Goal: Task Accomplishment & Management: Manage account settings

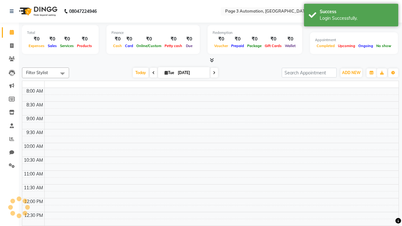
select select "en"
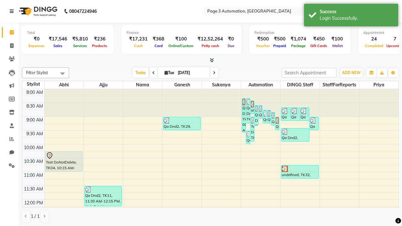
click at [13, 11] on icon at bounding box center [12, 11] width 4 height 4
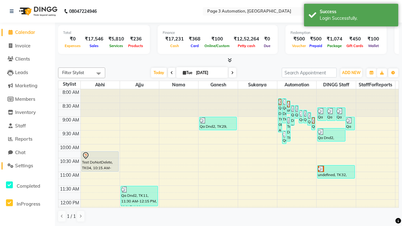
click at [27, 166] on span "Settings" at bounding box center [24, 166] width 18 height 6
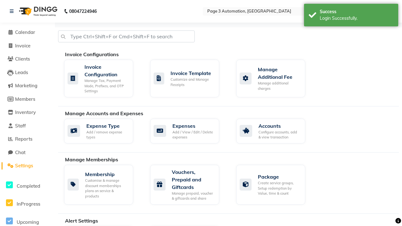
select select "2: 15"
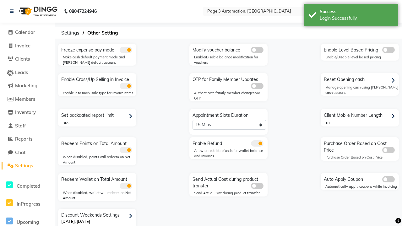
scroll to position [13, 0]
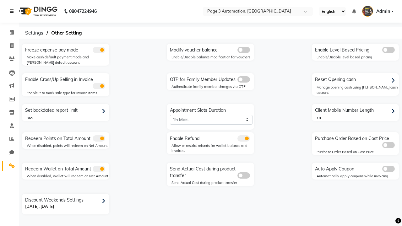
scroll to position [0, 0]
click at [9, 46] on span at bounding box center [11, 45] width 11 height 7
select select "2774"
select select "service"
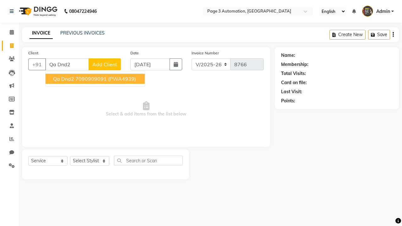
click at [96, 79] on ngb-highlight "7090909091" at bounding box center [90, 79] width 31 height 6
type input "7090909091"
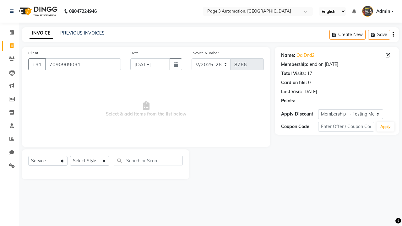
select select "0:"
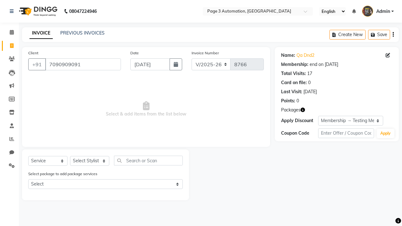
select select "71342"
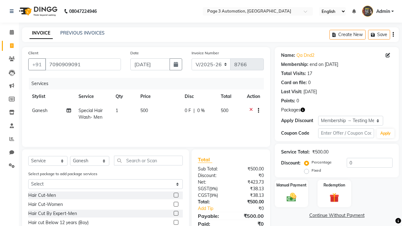
scroll to position [46, 0]
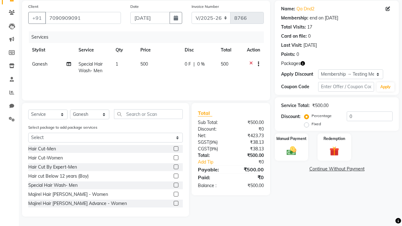
checkbox input "false"
click at [291, 139] on label "Manual Payment" at bounding box center [291, 138] width 31 height 6
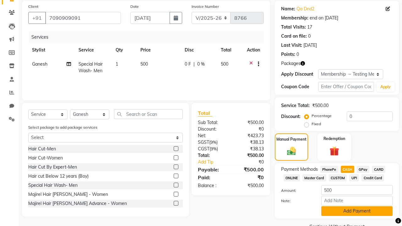
click at [357, 211] on button "Add Payment" at bounding box center [356, 211] width 71 height 10
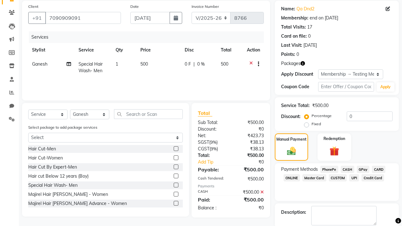
checkbox input "false"
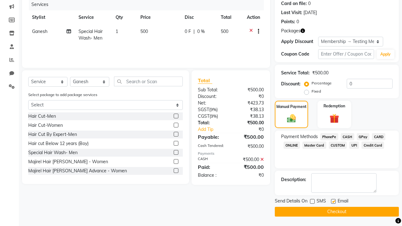
click at [333, 201] on label at bounding box center [333, 201] width 5 height 5
click at [333, 201] on input "checkbox" at bounding box center [333, 202] width 4 height 4
checkbox input "false"
click at [337, 212] on button "Checkout" at bounding box center [337, 212] width 124 height 10
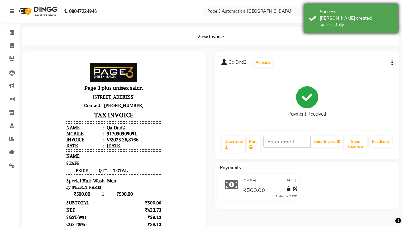
click at [351, 16] on div "[PERSON_NAME] created successfully." at bounding box center [357, 21] width 74 height 13
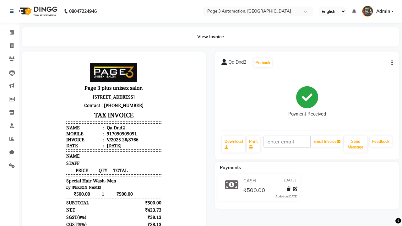
click at [391, 63] on button "button" at bounding box center [391, 63] width 4 height 7
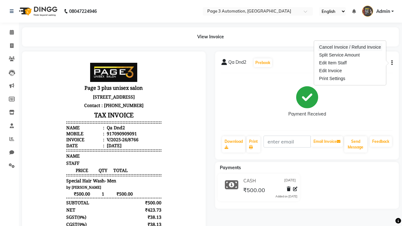
click at [350, 47] on div "Cancel Invoice / Refund Invoice" at bounding box center [350, 47] width 64 height 8
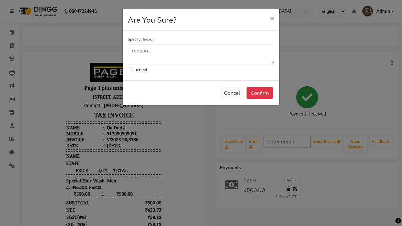
click at [130, 70] on label at bounding box center [130, 70] width 5 height 5
click at [130, 70] on input "checkbox" at bounding box center [130, 69] width 4 height 4
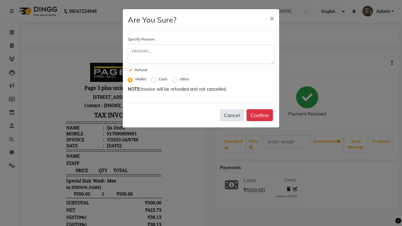
click at [232, 115] on button "Cancel" at bounding box center [232, 115] width 24 height 12
checkbox input "false"
